Goal: Navigation & Orientation: Find specific page/section

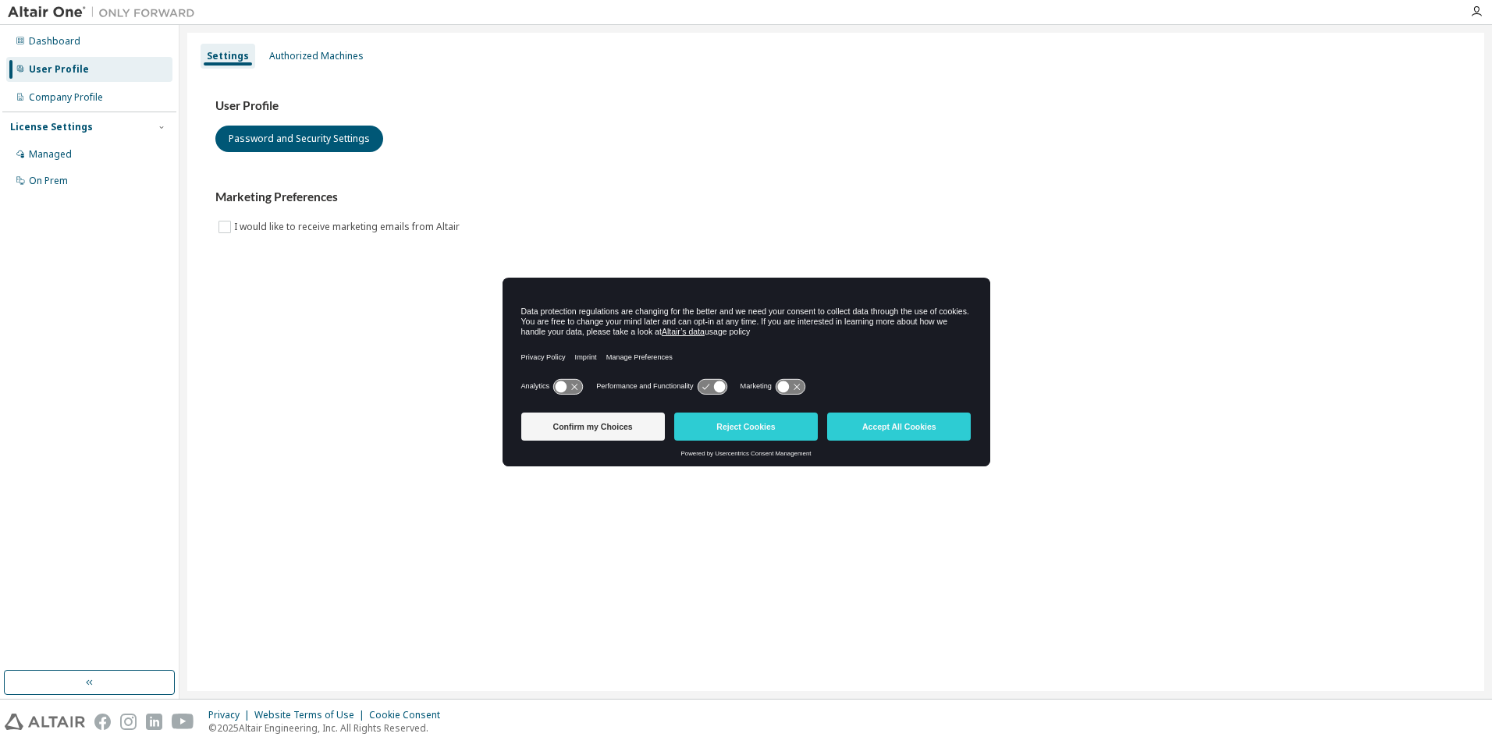
drag, startPoint x: 888, startPoint y: 428, endPoint x: 844, endPoint y: 419, distance: 44.7
click at [888, 428] on button "Accept All Cookies" at bounding box center [899, 427] width 144 height 28
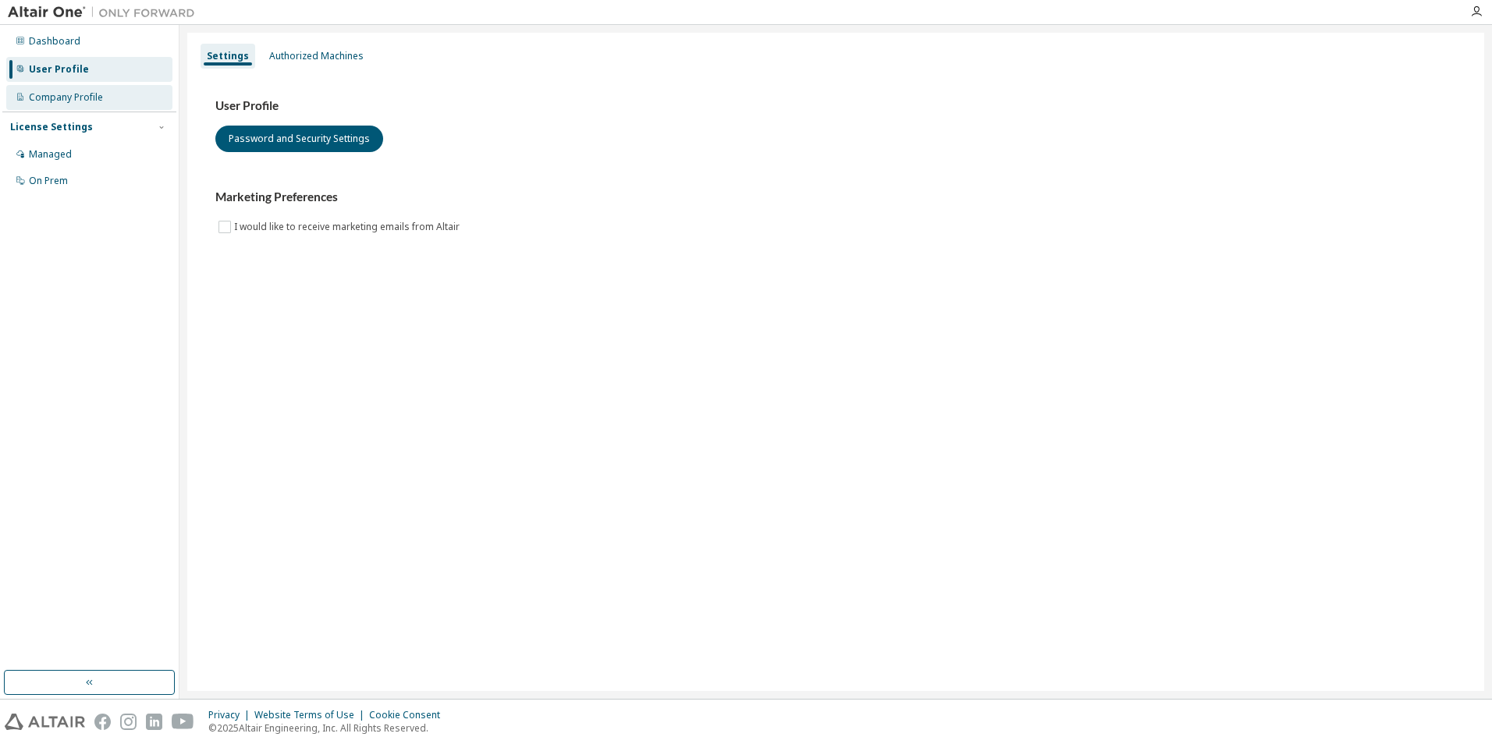
click at [102, 98] on div "Company Profile" at bounding box center [89, 97] width 166 height 25
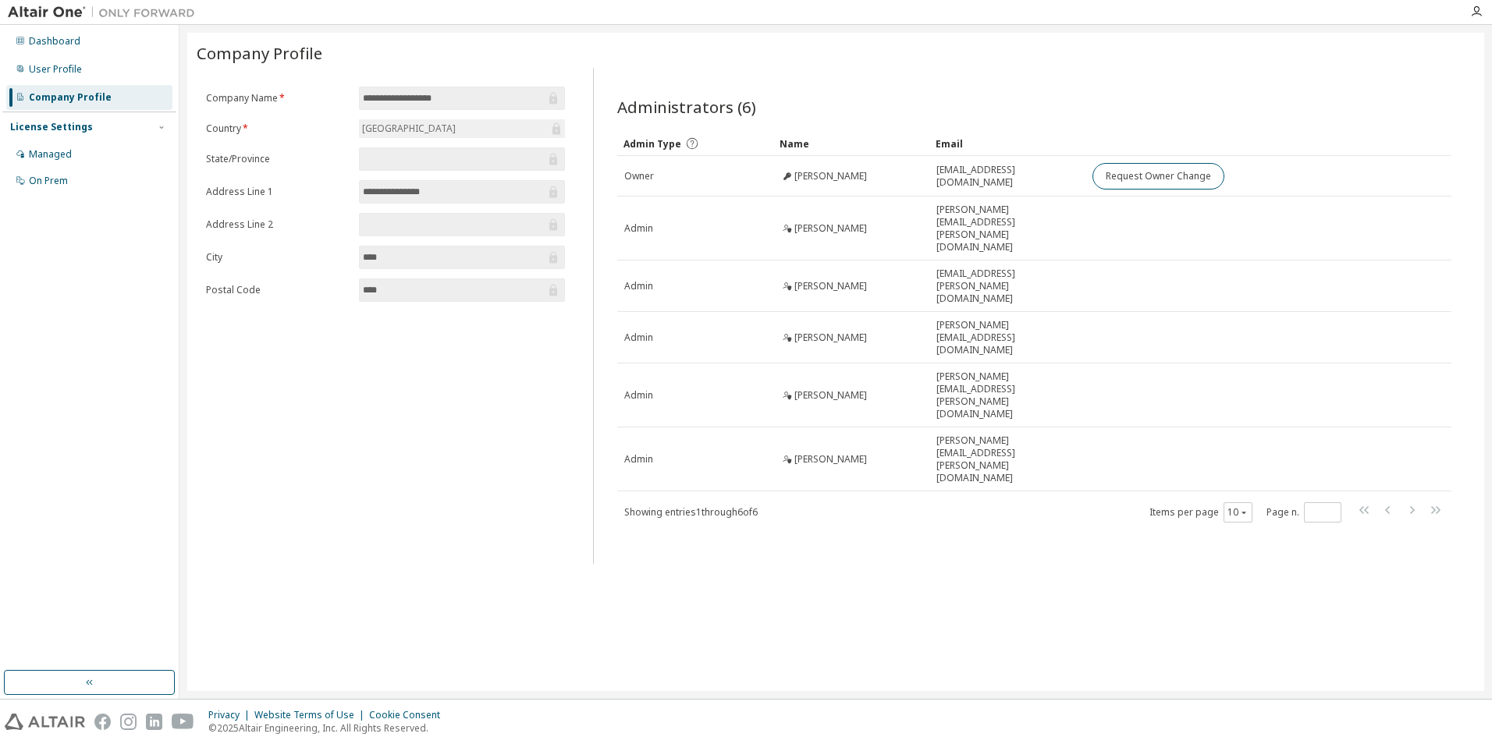
click at [87, 126] on div "License Settings" at bounding box center [89, 127] width 158 height 14
click at [59, 147] on div "Managed" at bounding box center [89, 154] width 166 height 25
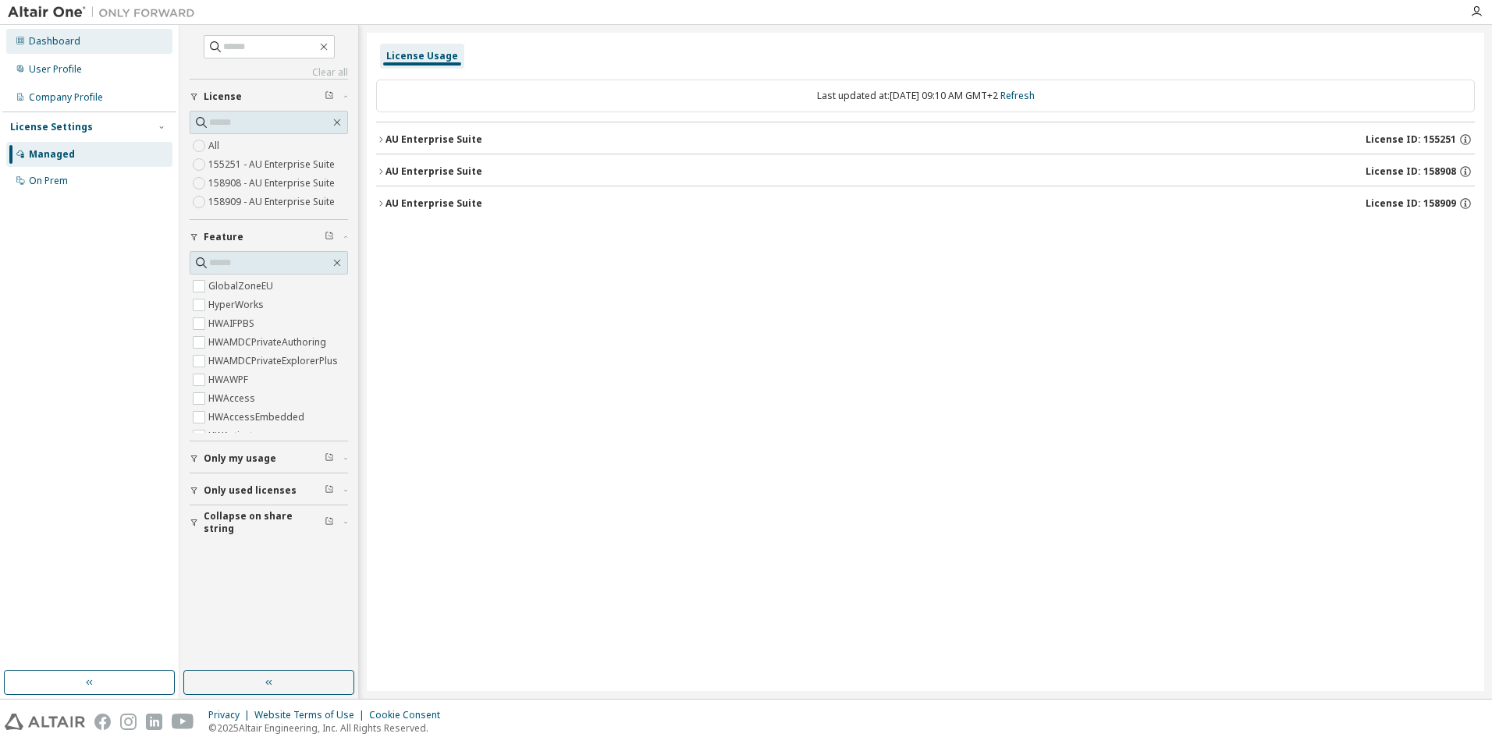
click at [70, 45] on div "Dashboard" at bounding box center [55, 41] width 52 height 12
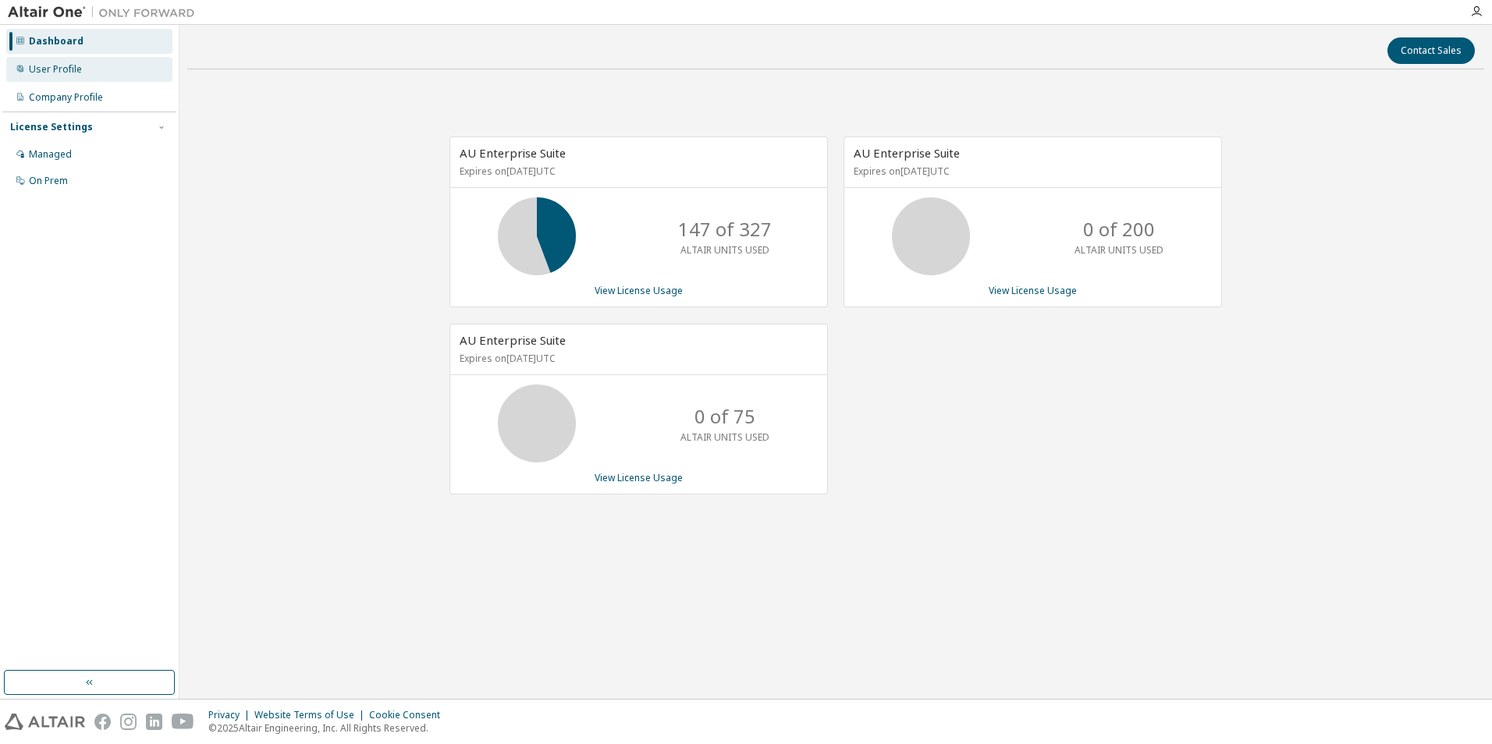
click at [70, 72] on div "User Profile" at bounding box center [55, 69] width 53 height 12
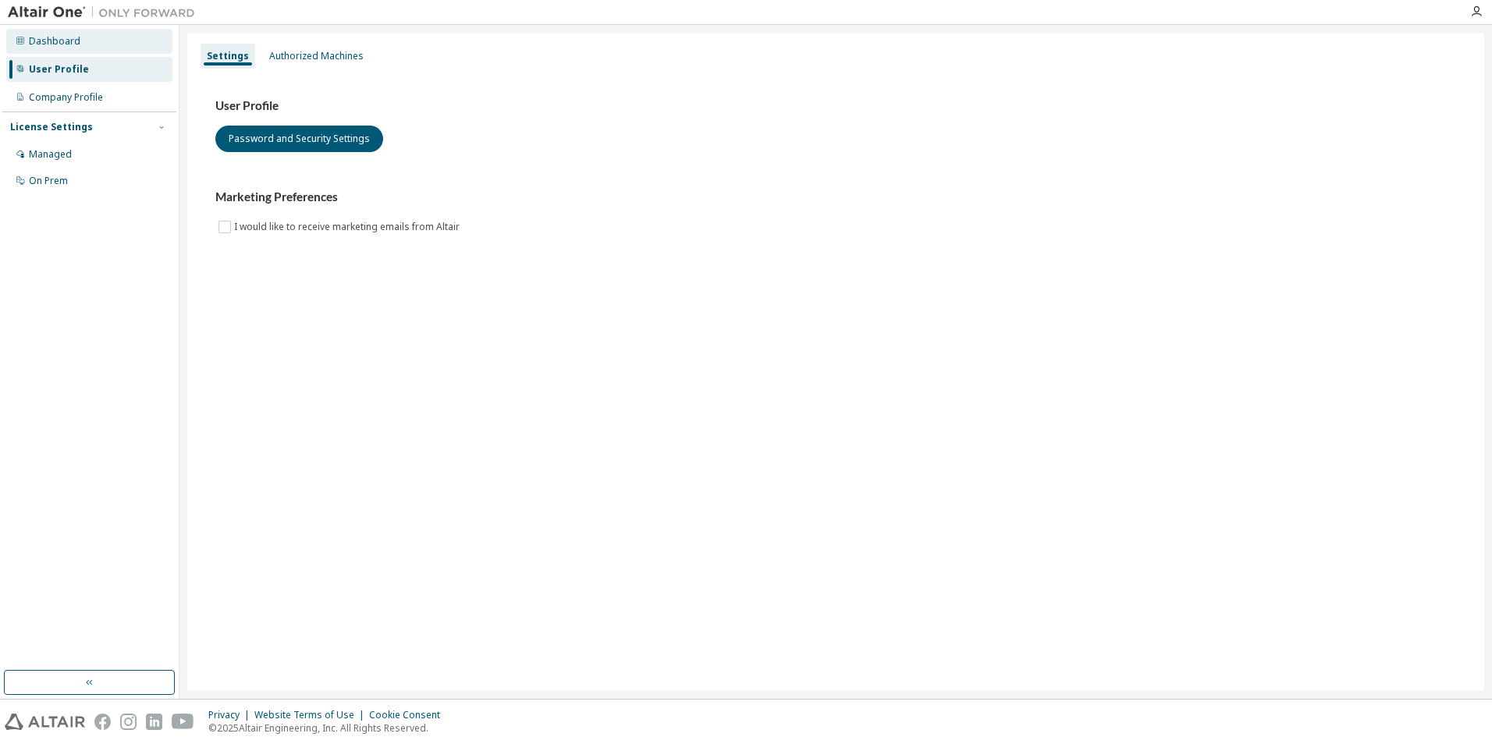
click at [72, 49] on div "Dashboard" at bounding box center [89, 41] width 166 height 25
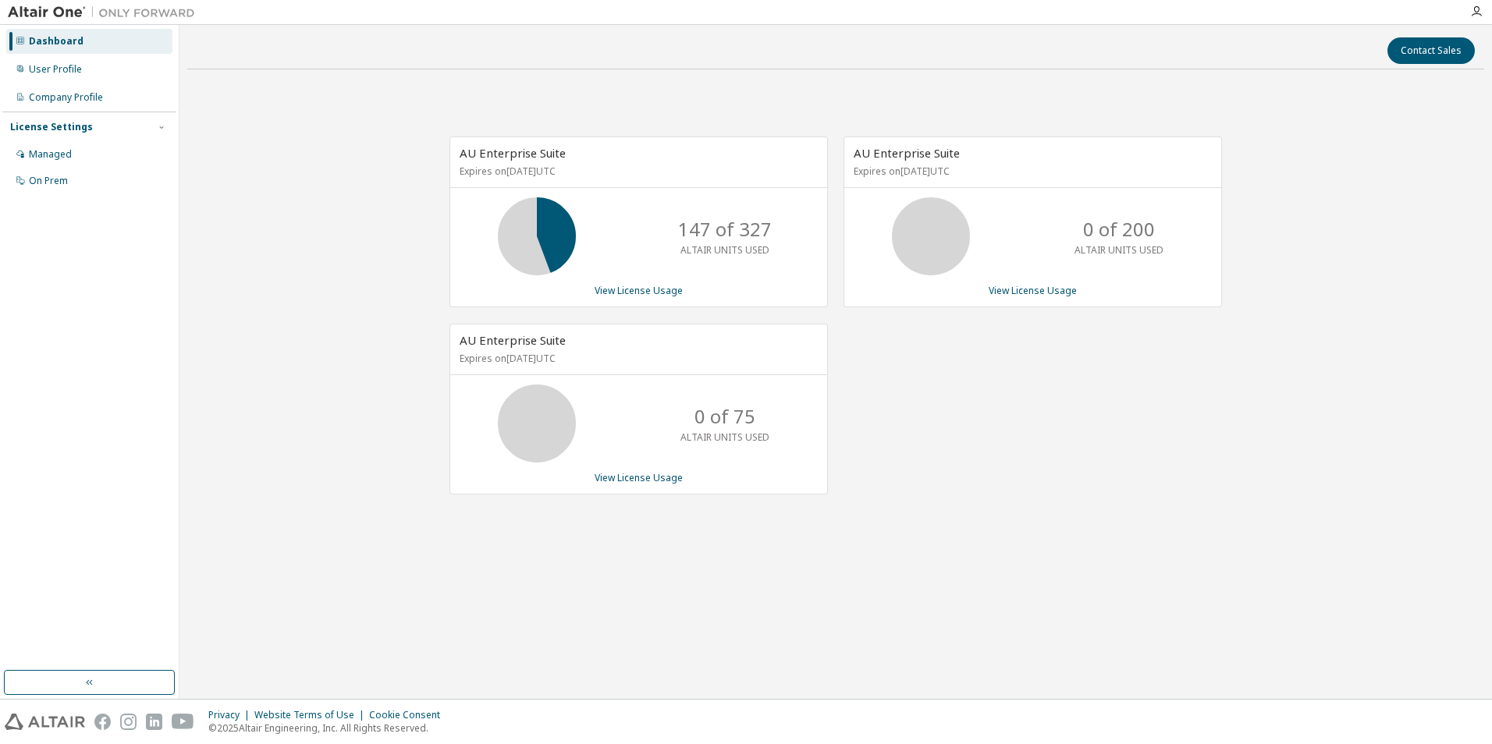
click at [50, 17] on img at bounding box center [105, 13] width 195 height 16
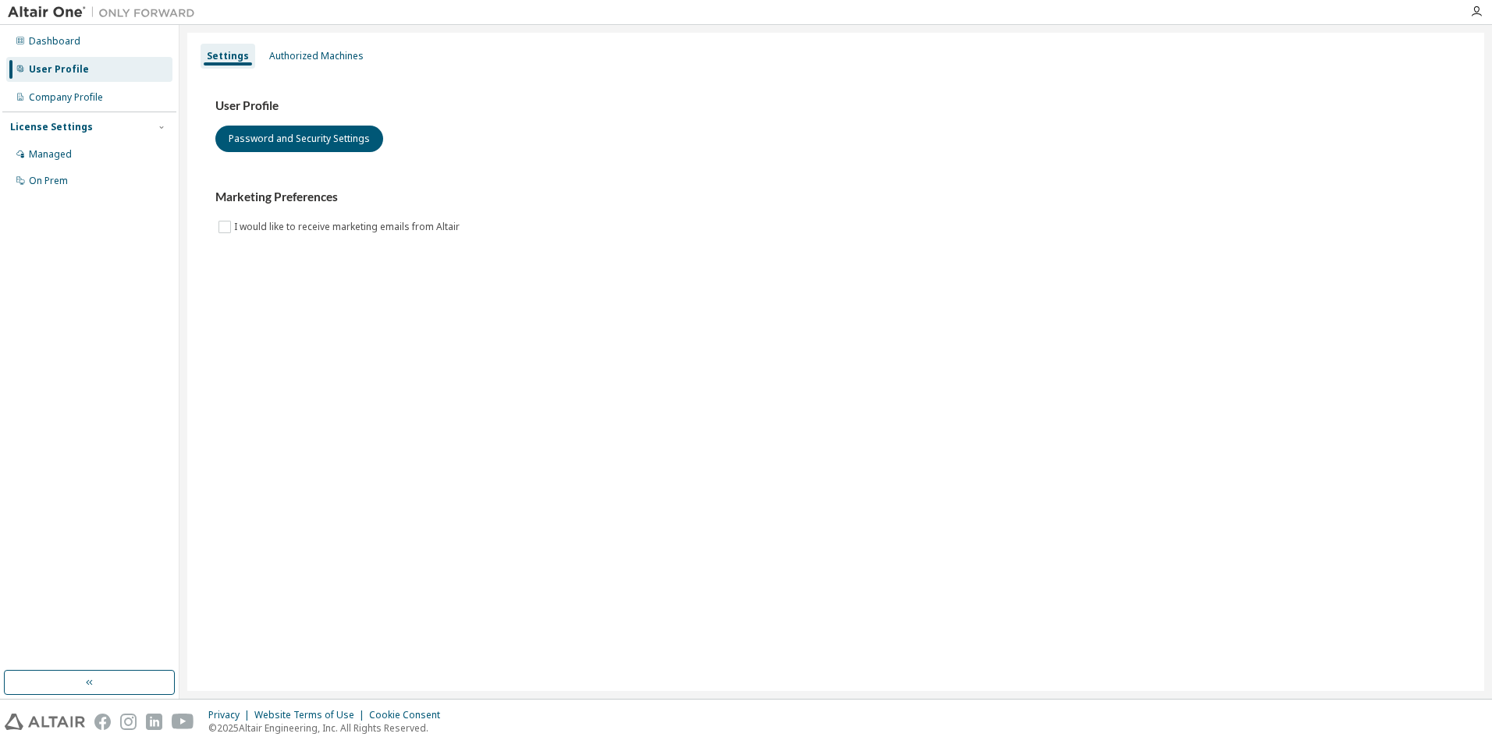
click at [50, 729] on img at bounding box center [45, 722] width 80 height 16
